Goal: Check status: Check status

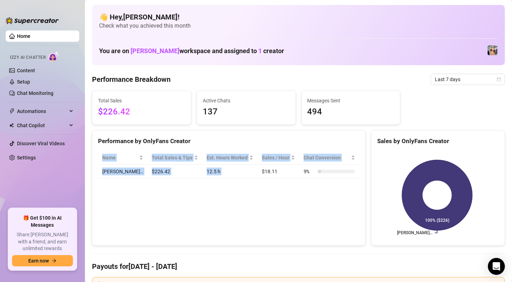
drag, startPoint x: 250, startPoint y: 171, endPoint x: 276, endPoint y: 183, distance: 29.0
click at [276, 183] on div "Name Total Sales & Tips Est. Hours Worked Sales / Hour Chat Conversion [PERSON_…" at bounding box center [228, 164] width 273 height 39
click at [258, 178] on td "$18.11" at bounding box center [279, 171] width 42 height 14
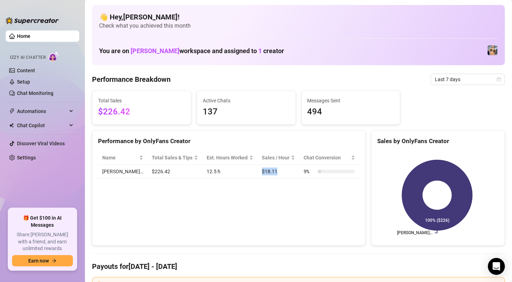
drag, startPoint x: 251, startPoint y: 175, endPoint x: 267, endPoint y: 177, distance: 16.0
click at [267, 177] on td "$18.11" at bounding box center [279, 171] width 42 height 14
click at [270, 188] on div "Performance by OnlyFans Creator Name Total Sales & Tips Est. Hours Worked Sales…" at bounding box center [228, 187] width 273 height 115
drag, startPoint x: 250, startPoint y: 174, endPoint x: 270, endPoint y: 173, distance: 19.5
click at [270, 173] on td "$18.11" at bounding box center [279, 171] width 42 height 14
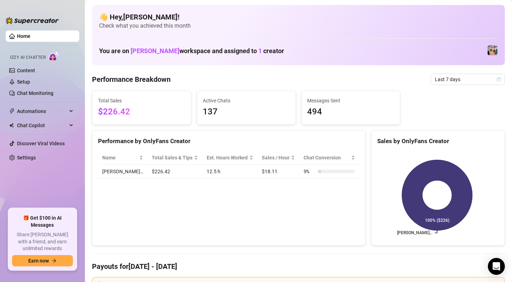
click at [249, 179] on div "Name Total Sales & Tips Est. Hours Worked Sales / Hour Chat Conversion [PERSON_…" at bounding box center [228, 164] width 273 height 39
